Goal: Check status: Check status

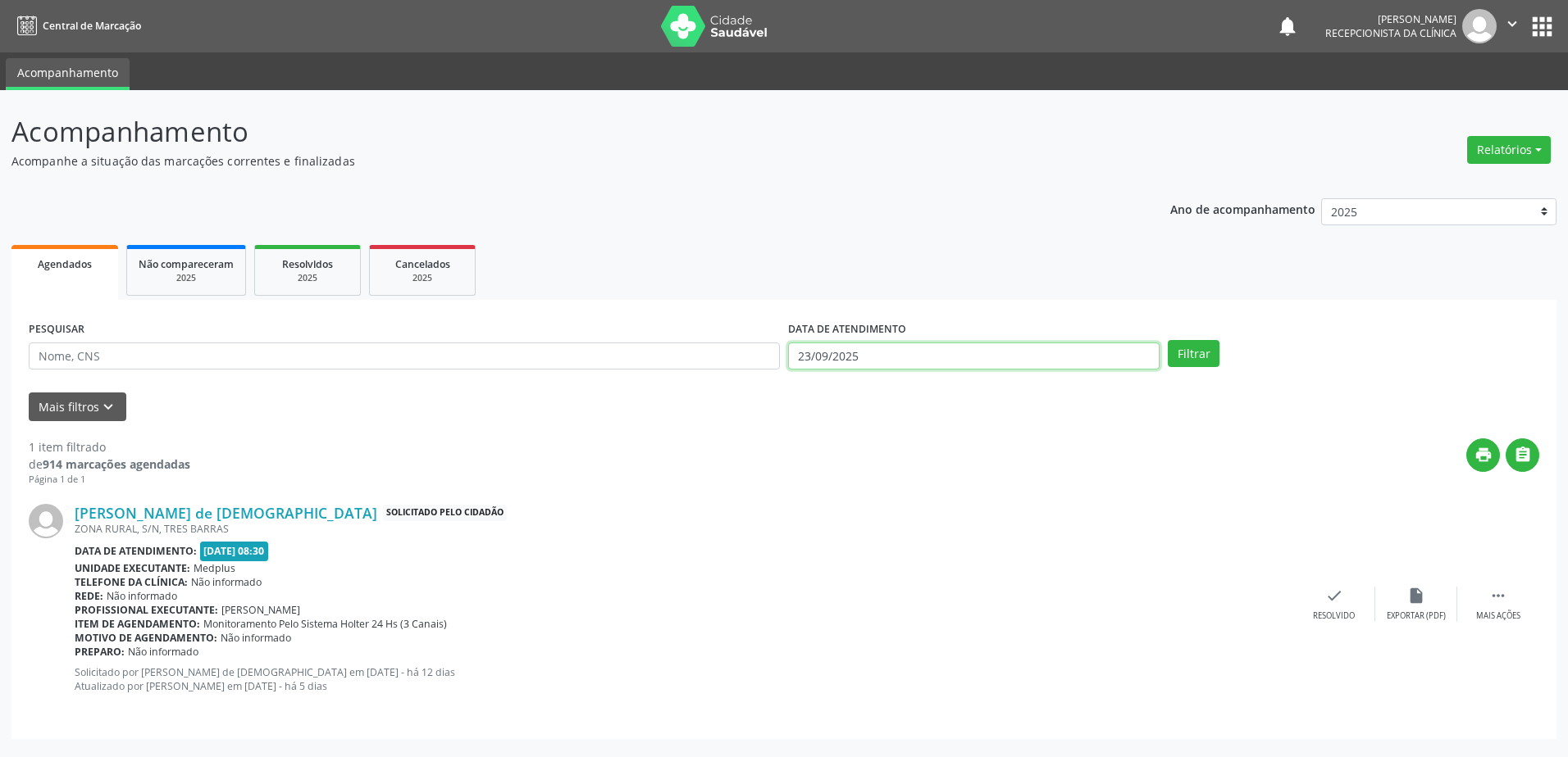
click at [799, 354] on input "23/09/2025" at bounding box center [974, 356] width 372 height 28
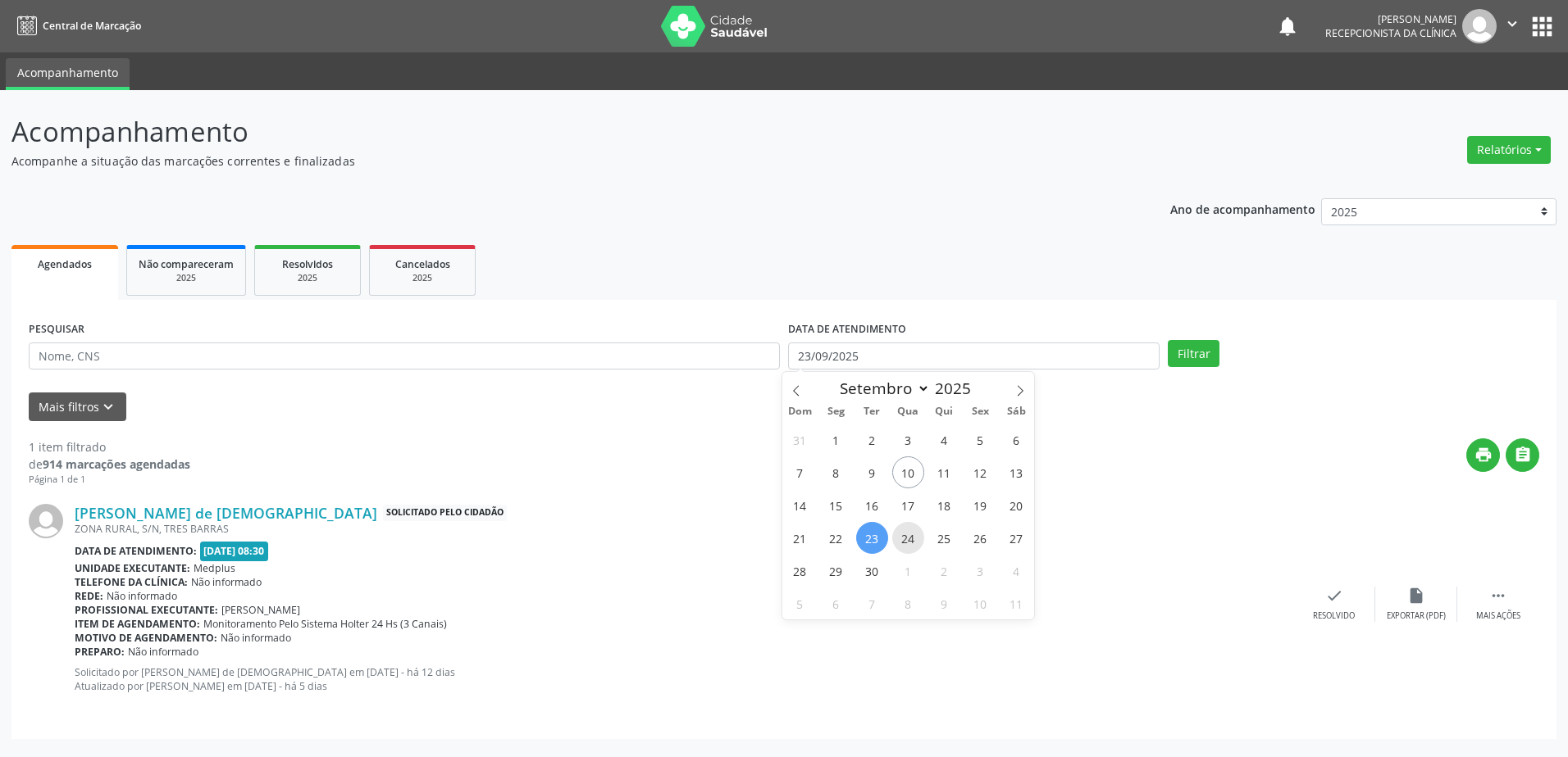
click at [904, 542] on span "24" at bounding box center [908, 538] width 32 height 32
type input "[DATE]"
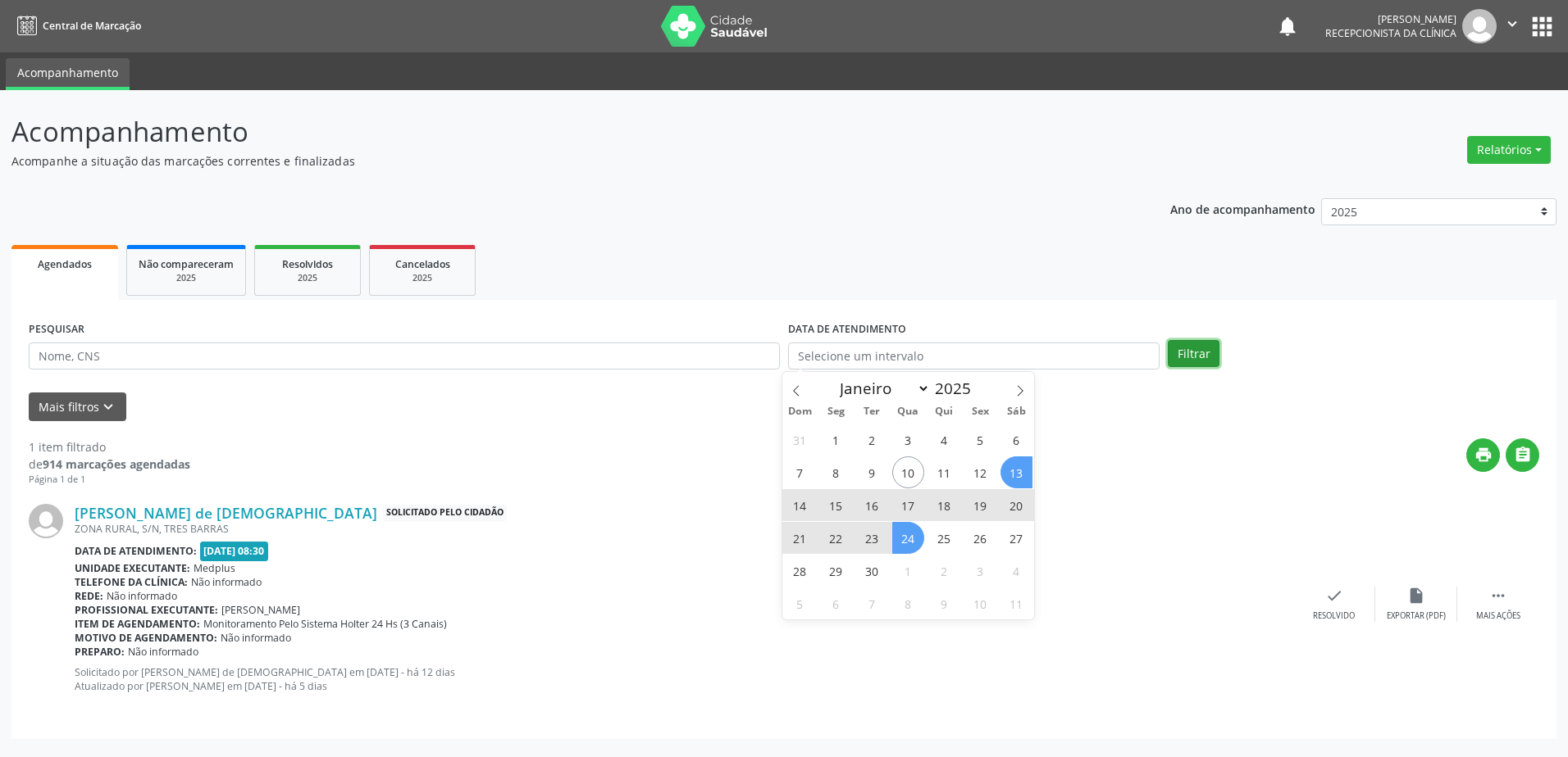
click at [1182, 354] on button "Filtrar" at bounding box center [1194, 355] width 51 height 28
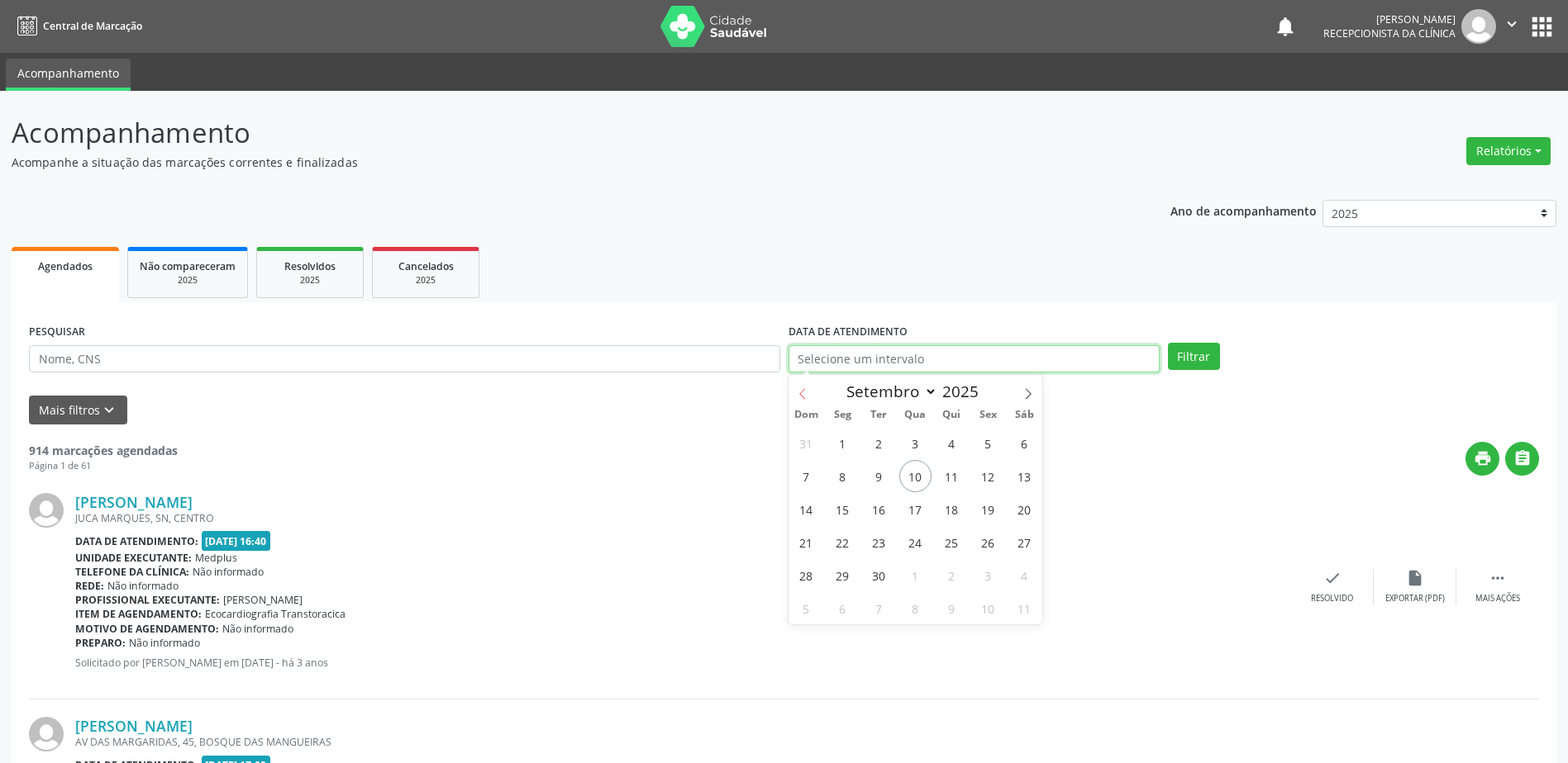
click at [805, 357] on input "text" at bounding box center [974, 359] width 371 height 29
click at [882, 542] on span "23" at bounding box center [879, 542] width 32 height 32
type input "23/09/2025"
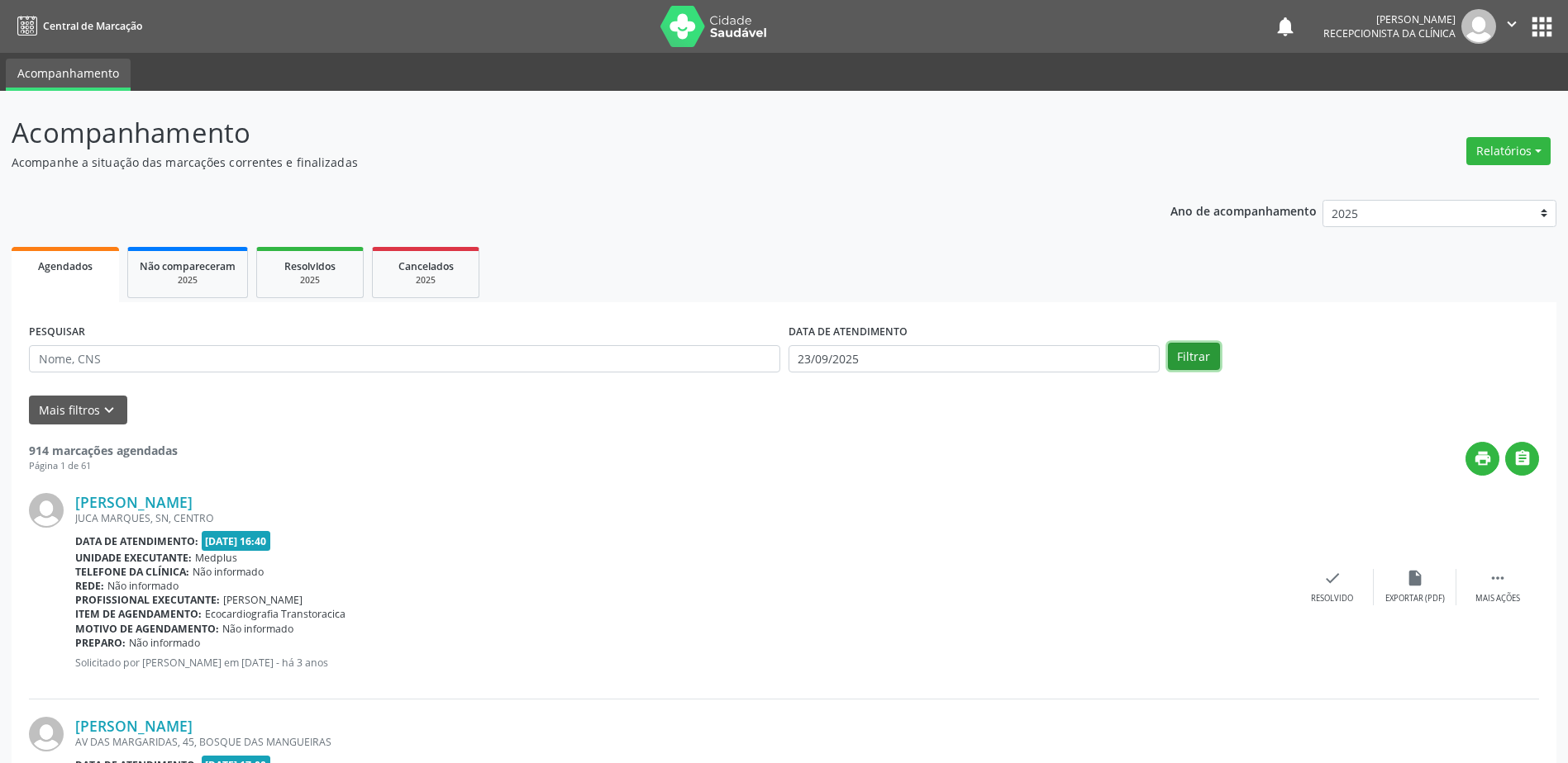
click at [1190, 359] on button "Filtrar" at bounding box center [1194, 357] width 52 height 29
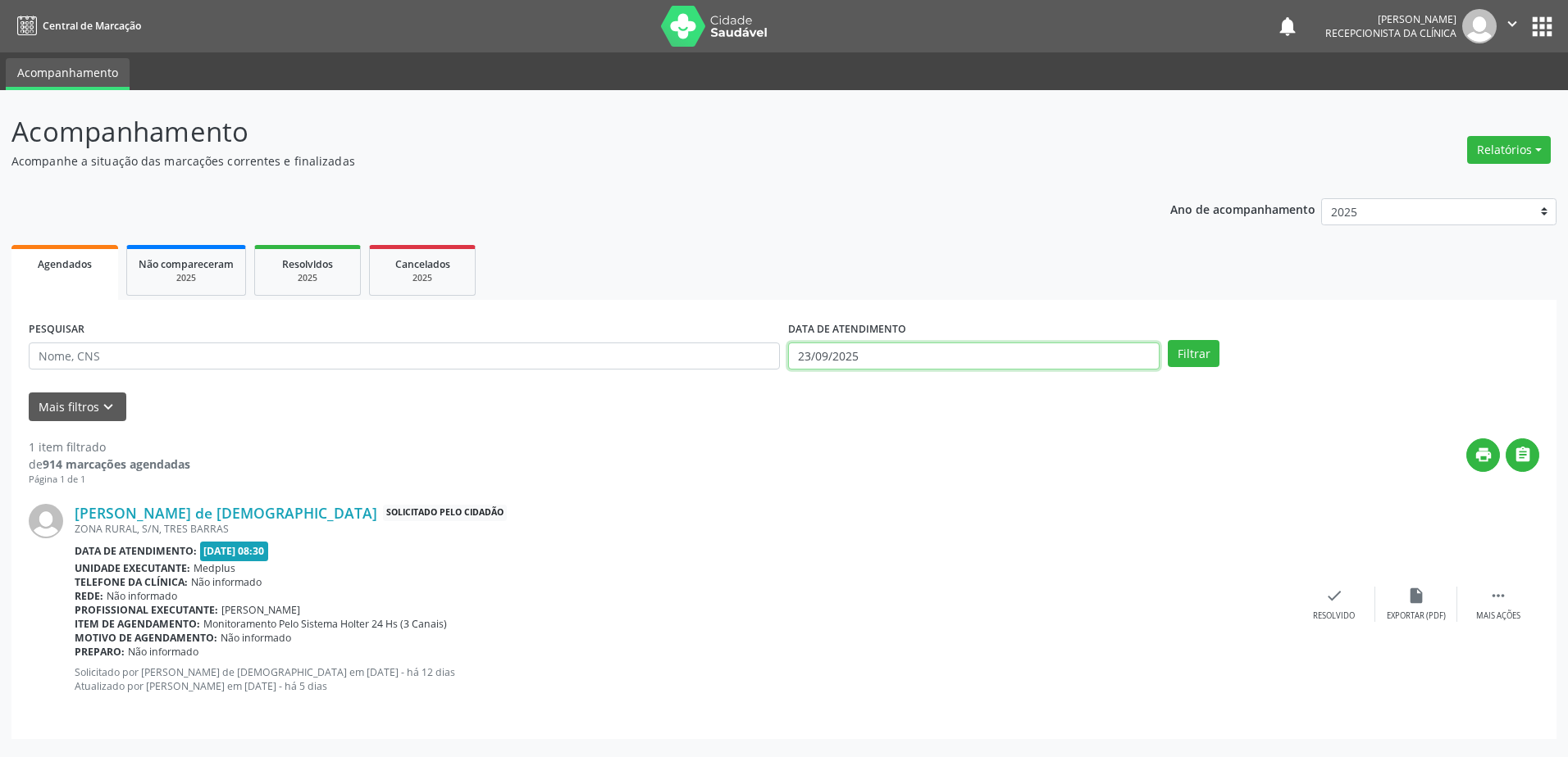
click at [807, 360] on input "23/09/2025" at bounding box center [974, 356] width 372 height 28
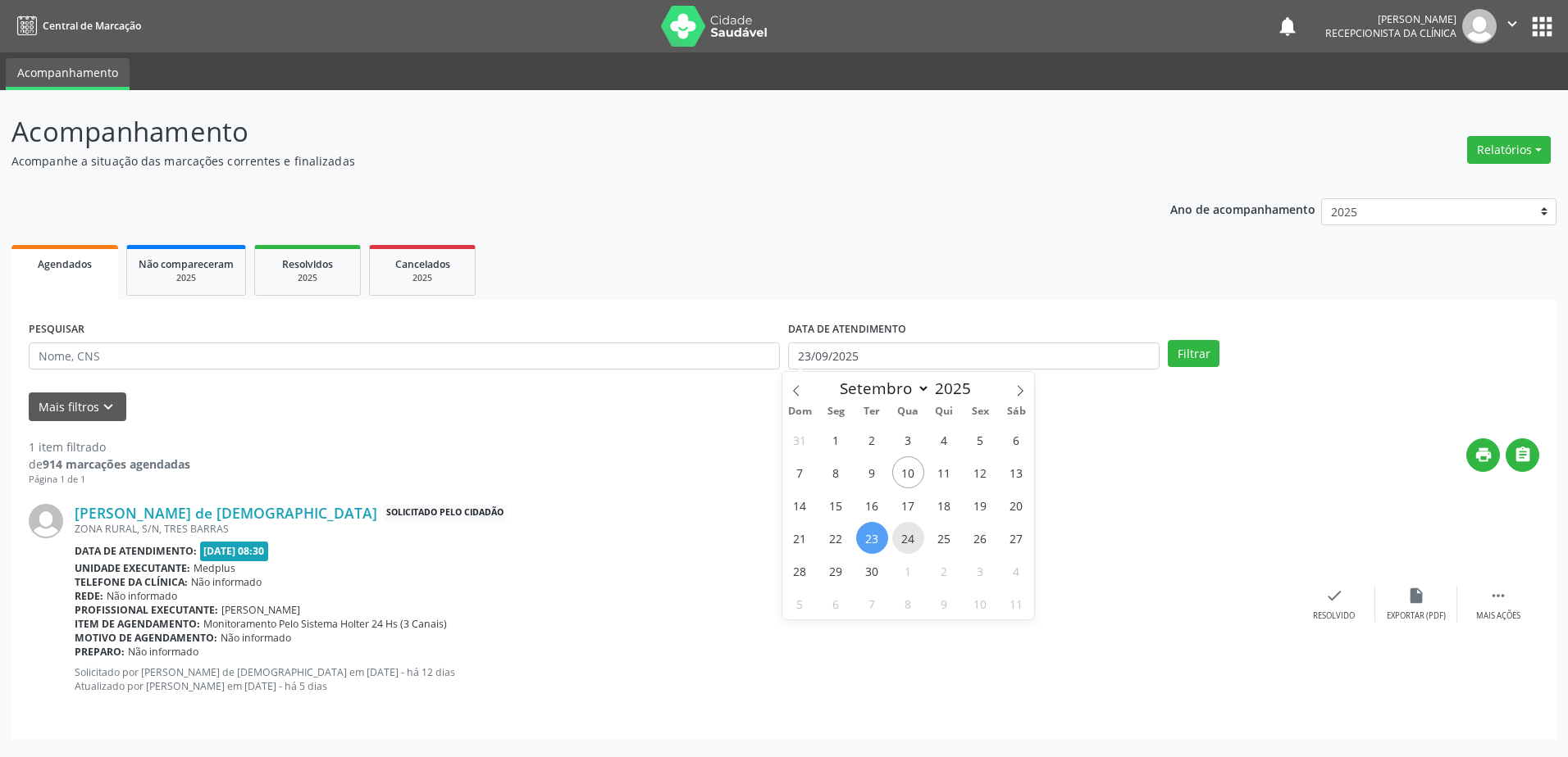
click at [914, 542] on span "24" at bounding box center [908, 538] width 32 height 32
type input "[DATE]"
click at [914, 542] on span "24" at bounding box center [908, 538] width 32 height 32
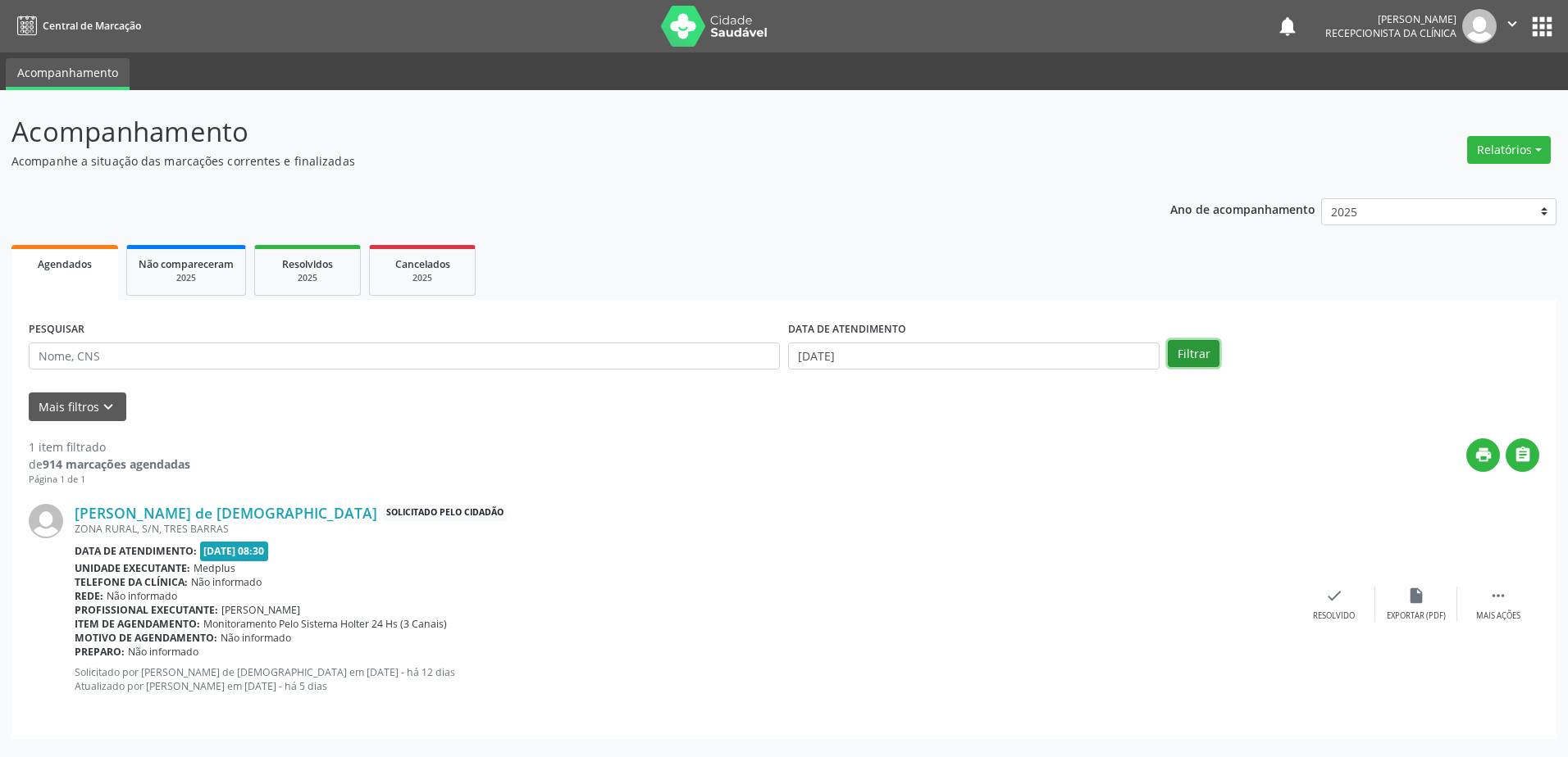
click at [1201, 352] on button "Filtrar" at bounding box center [1194, 355] width 51 height 28
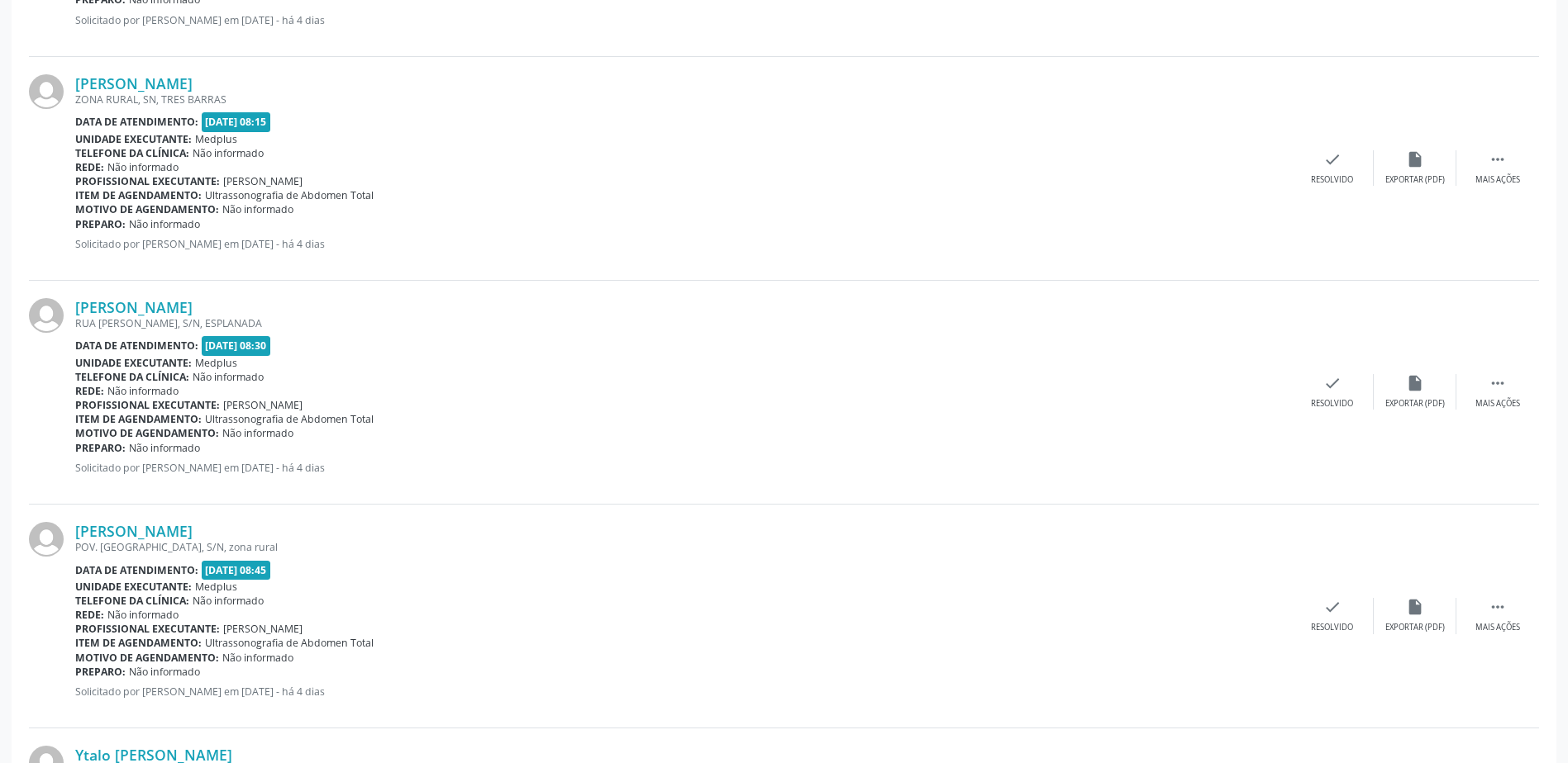
scroll to position [660, 0]
